Goal: Task Accomplishment & Management: Manage account settings

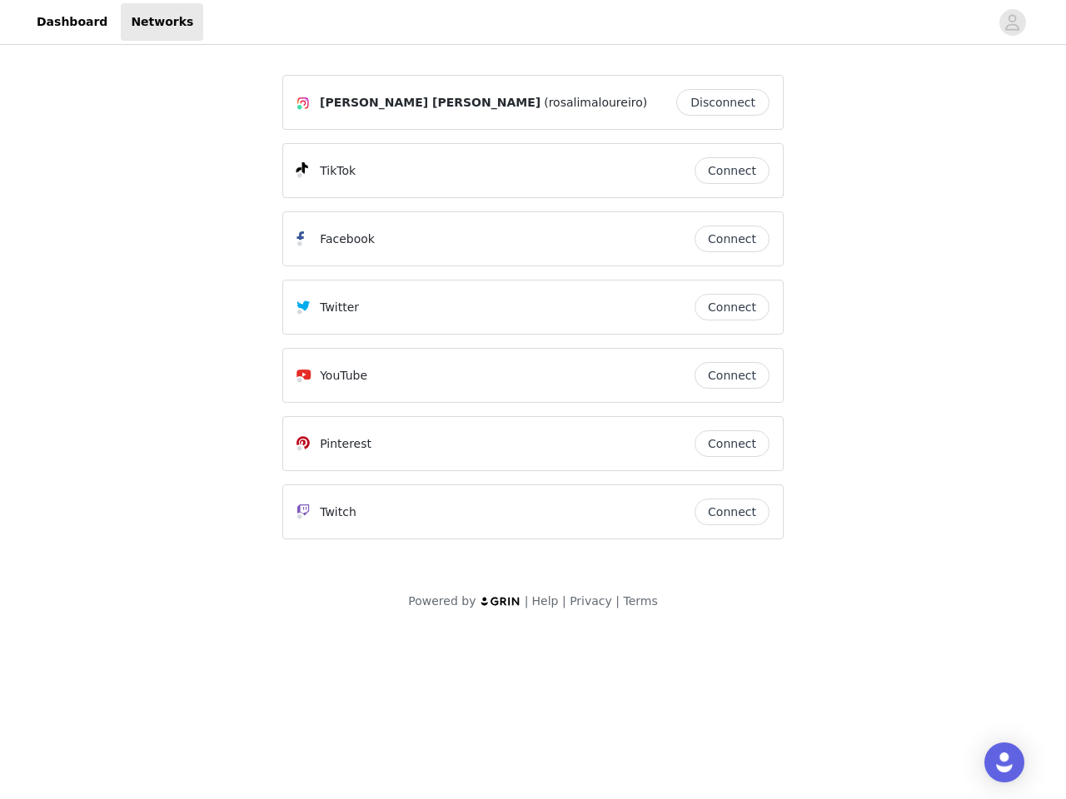
click at [533, 315] on div "Twitter" at bounding box center [495, 307] width 398 height 20
click at [533, 22] on div at bounding box center [596, 21] width 786 height 37
click at [1012, 22] on icon "avatar" at bounding box center [1012, 22] width 16 height 27
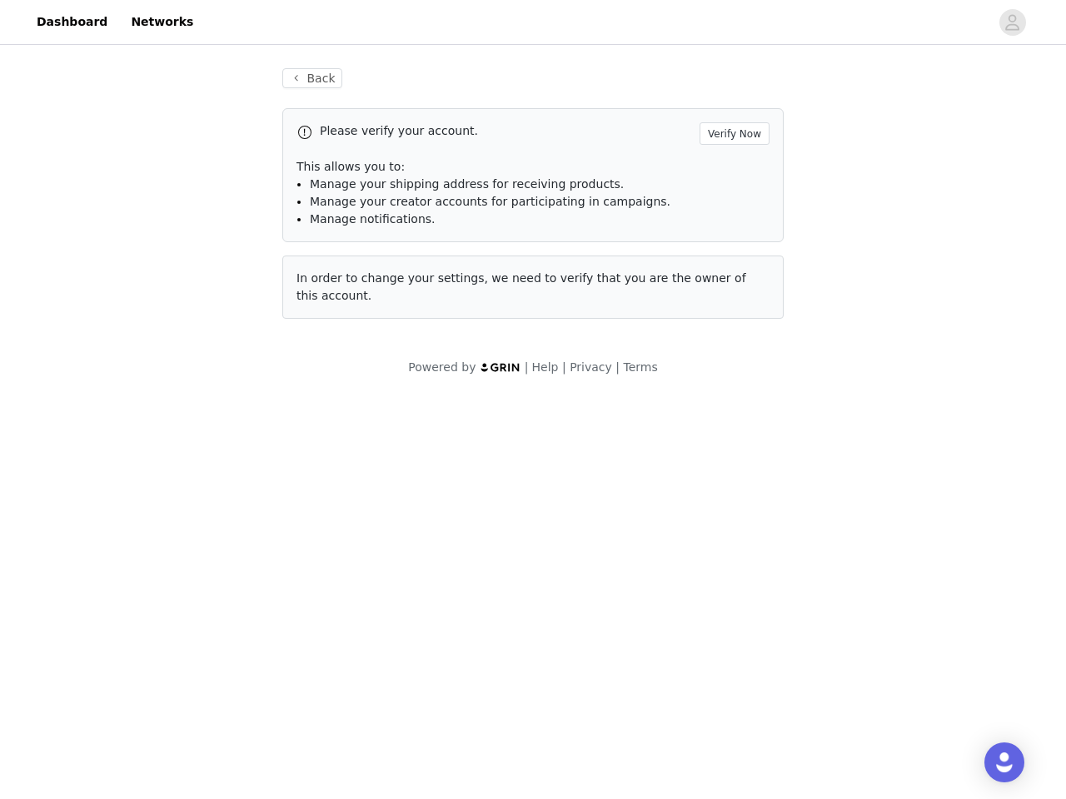
click at [727, 102] on div "Back Please verify your account. Verify Now This allows you to: Manage your shi…" at bounding box center [532, 193] width 541 height 291
click at [732, 171] on p "This allows you to:" at bounding box center [532, 166] width 473 height 17
click at [732, 239] on div "Please verify your account. Verify Now This allows you to: Manage your shipping…" at bounding box center [532, 175] width 501 height 134
click at [732, 307] on div "Back Please verify your account. Verify Now This allows you to: Manage your shi…" at bounding box center [532, 193] width 541 height 291
